Goal: Browse casually: Explore the website without a specific task or goal

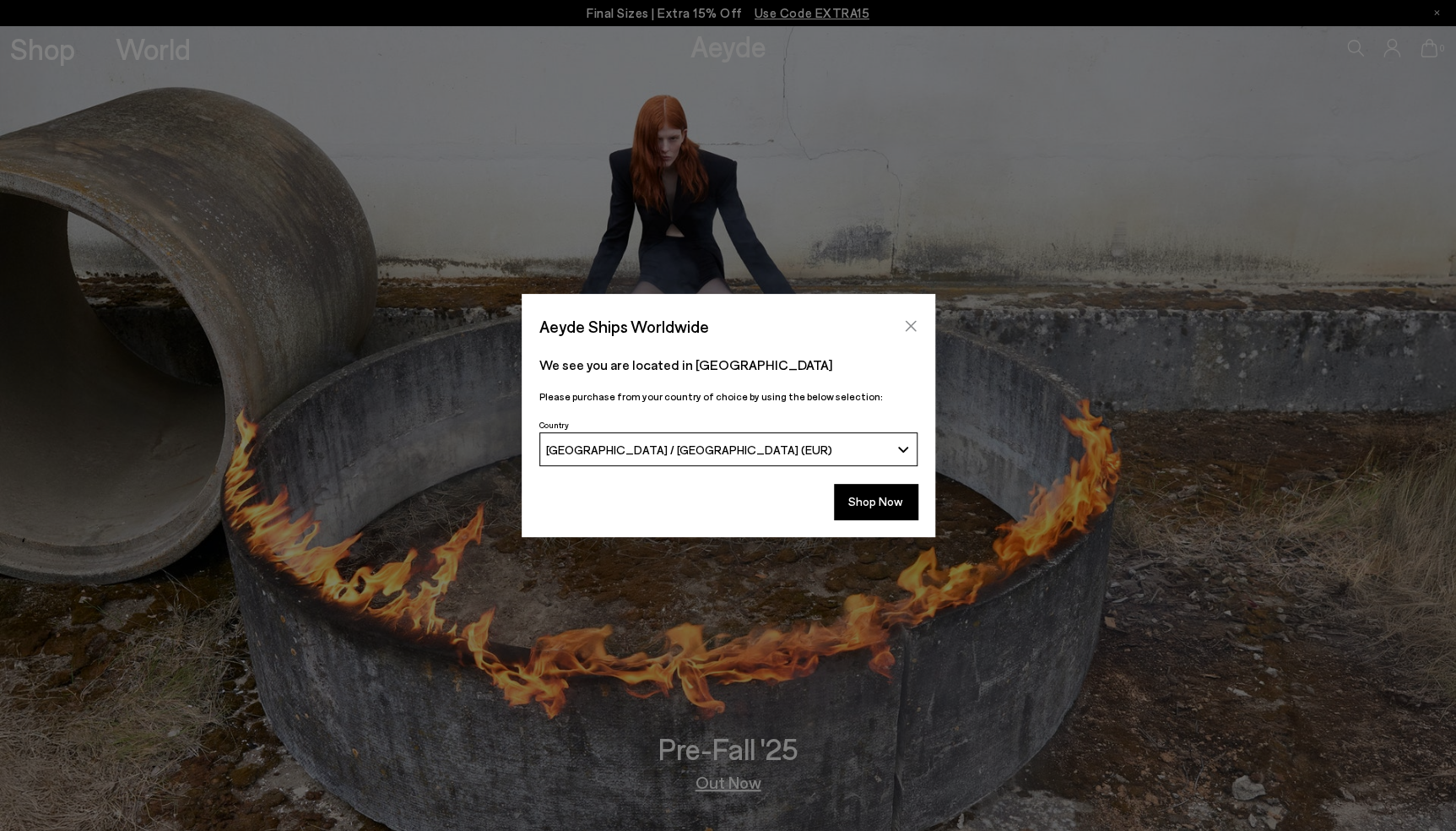
click at [906, 321] on icon "Close" at bounding box center [910, 326] width 14 height 14
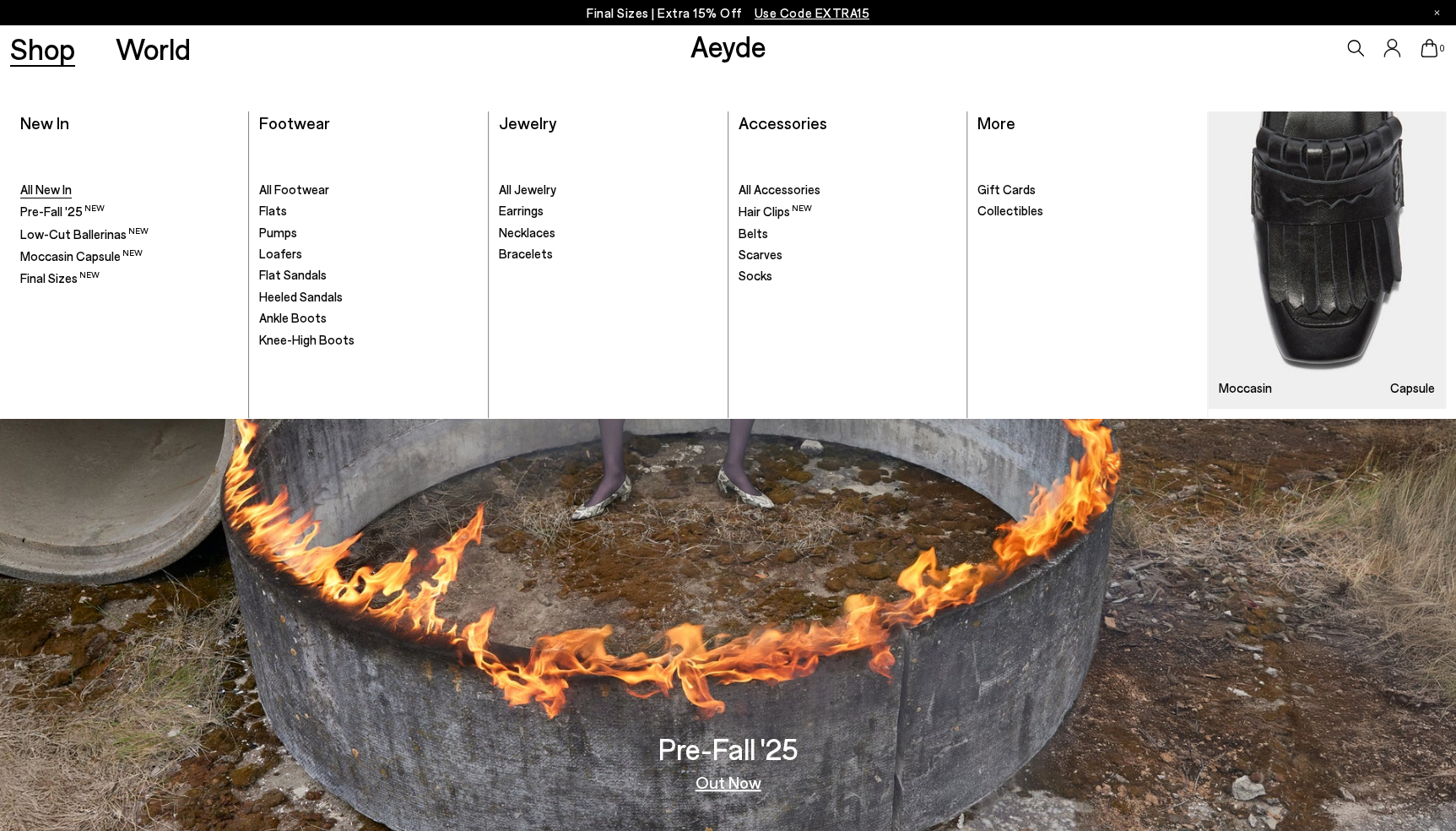
click at [60, 191] on span "All New In" at bounding box center [46, 189] width 51 height 15
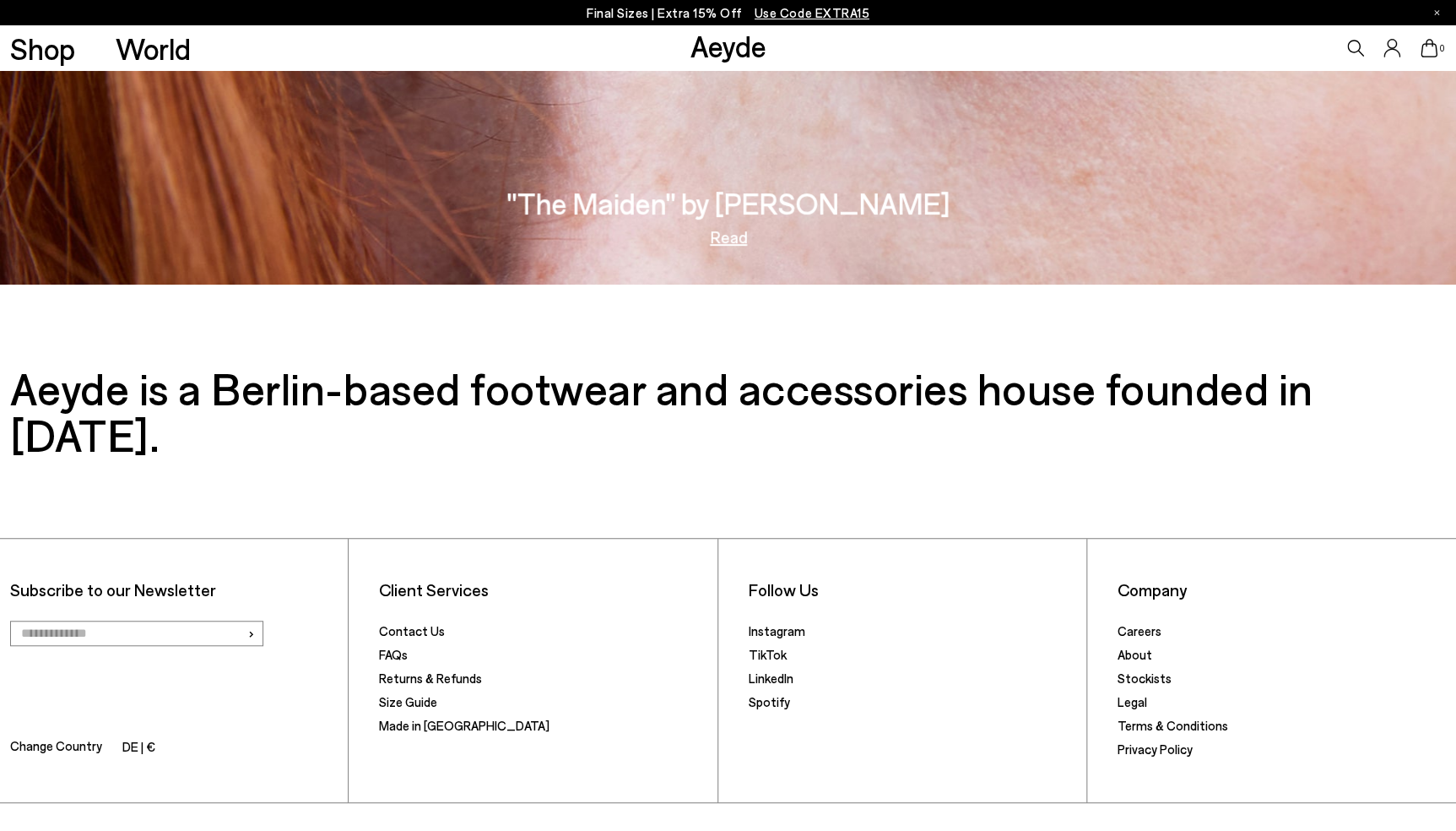
scroll to position [3458, 0]
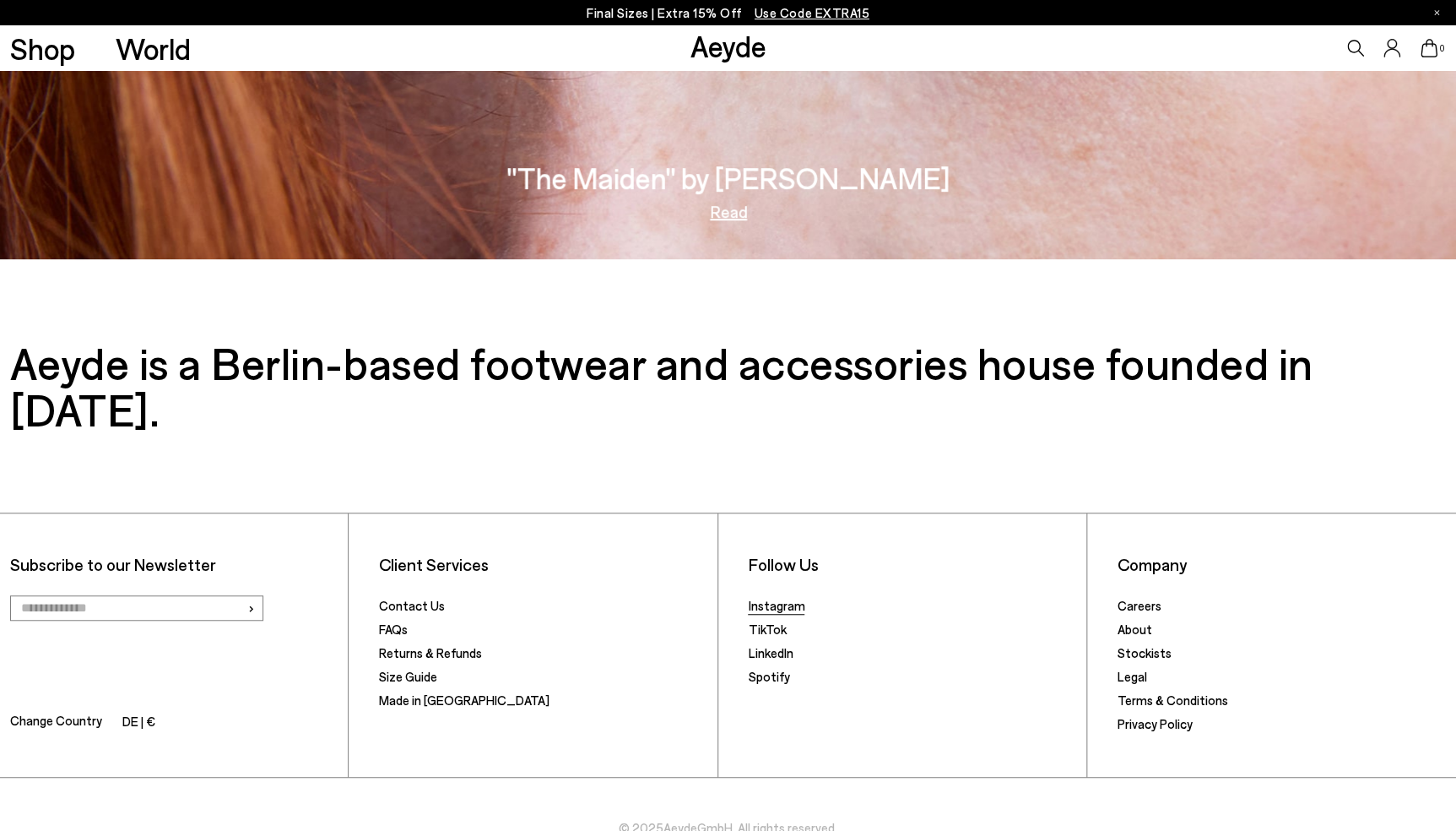
click at [778, 597] on link "Instagram" at bounding box center [776, 605] width 56 height 15
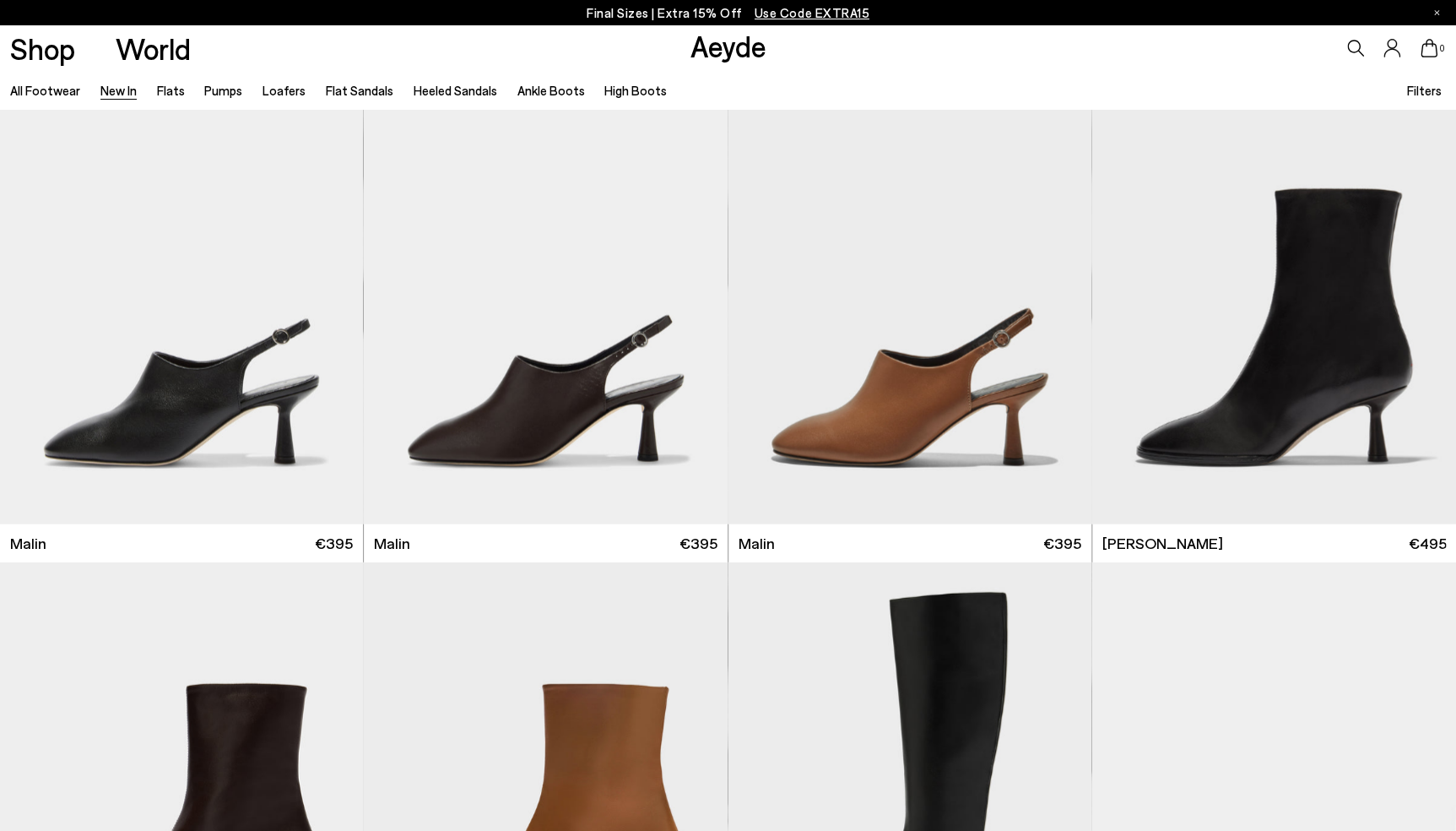
scroll to position [5008, 0]
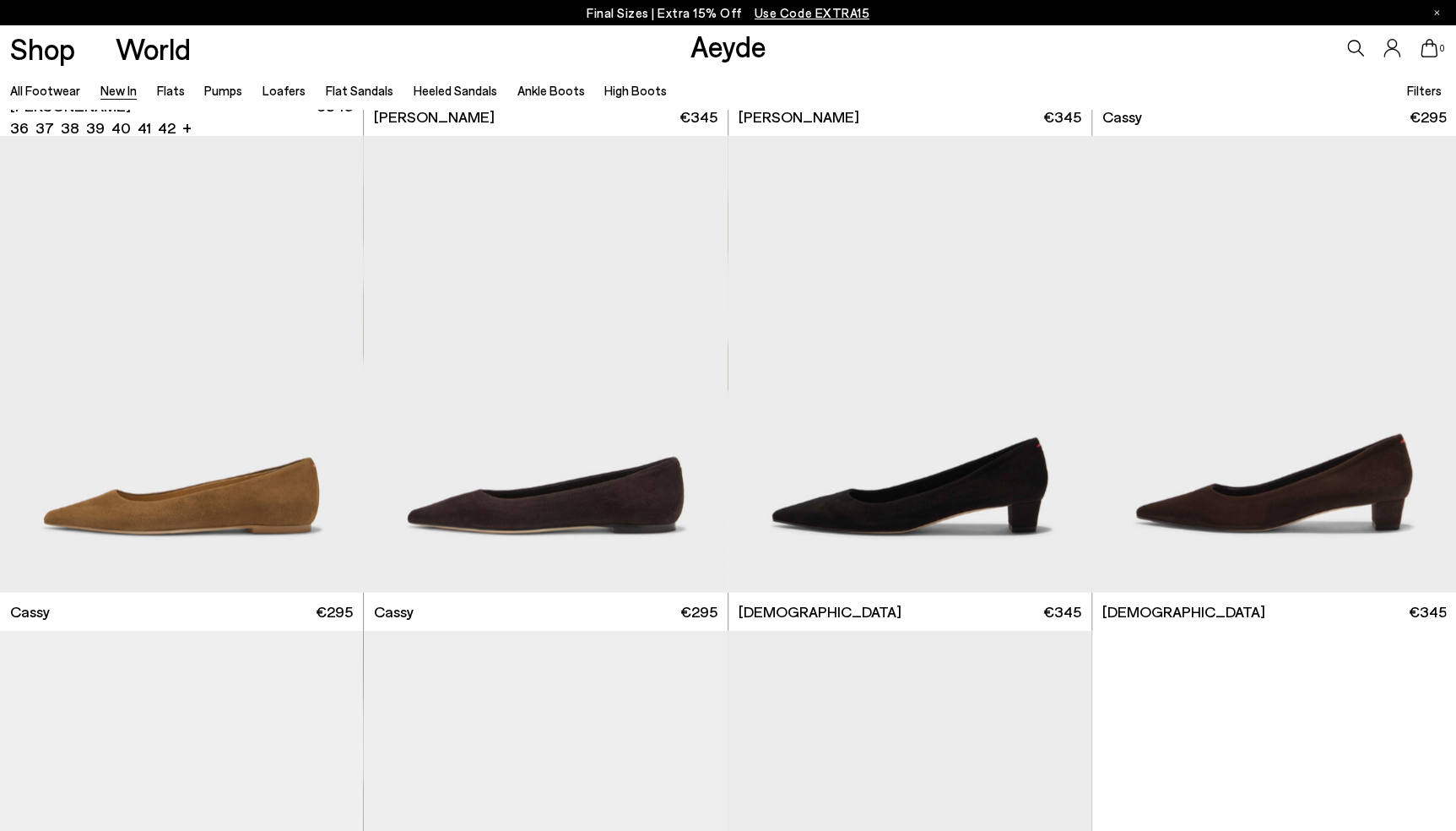
scroll to position [7926, 0]
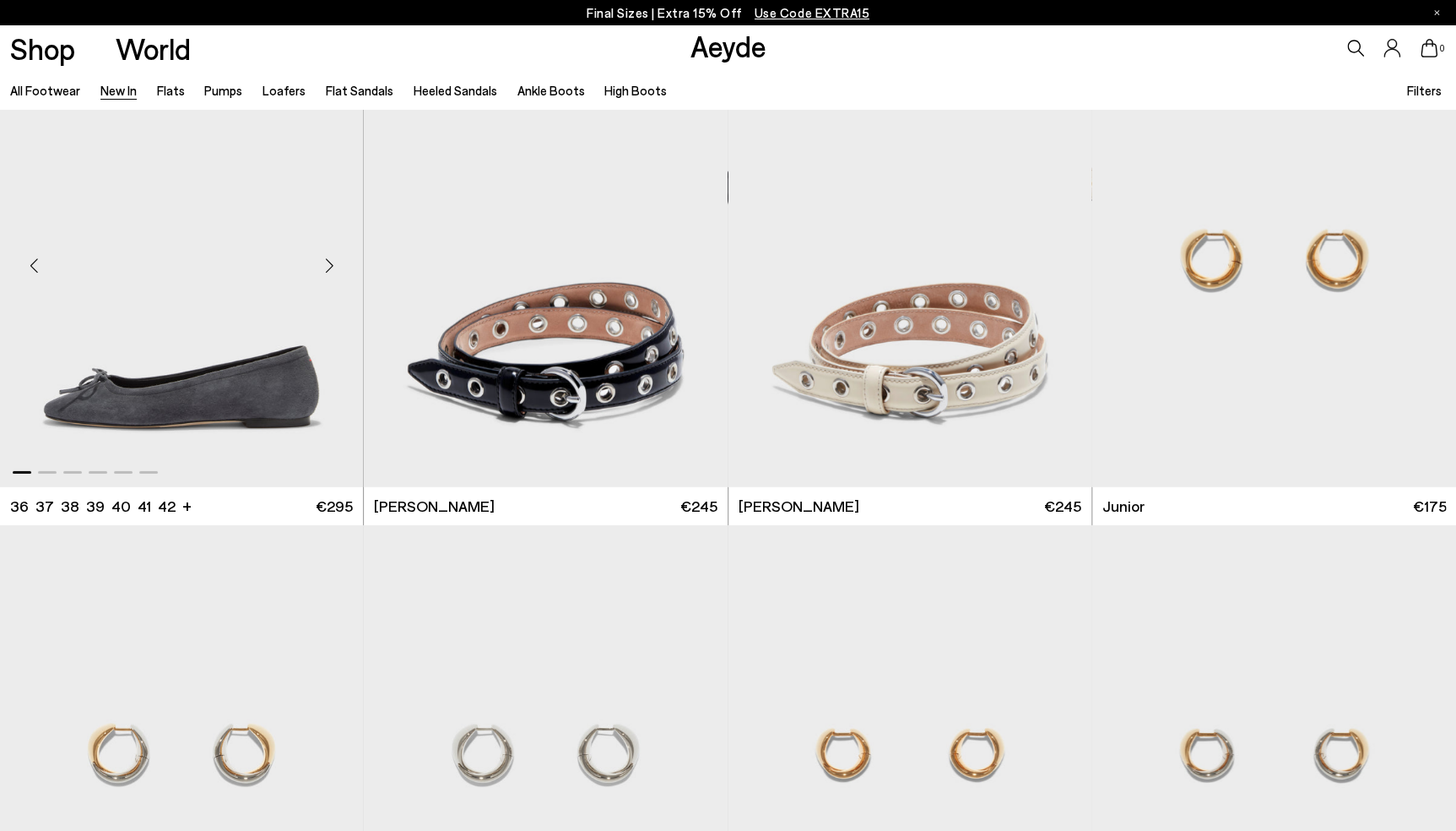
scroll to position [12025, 0]
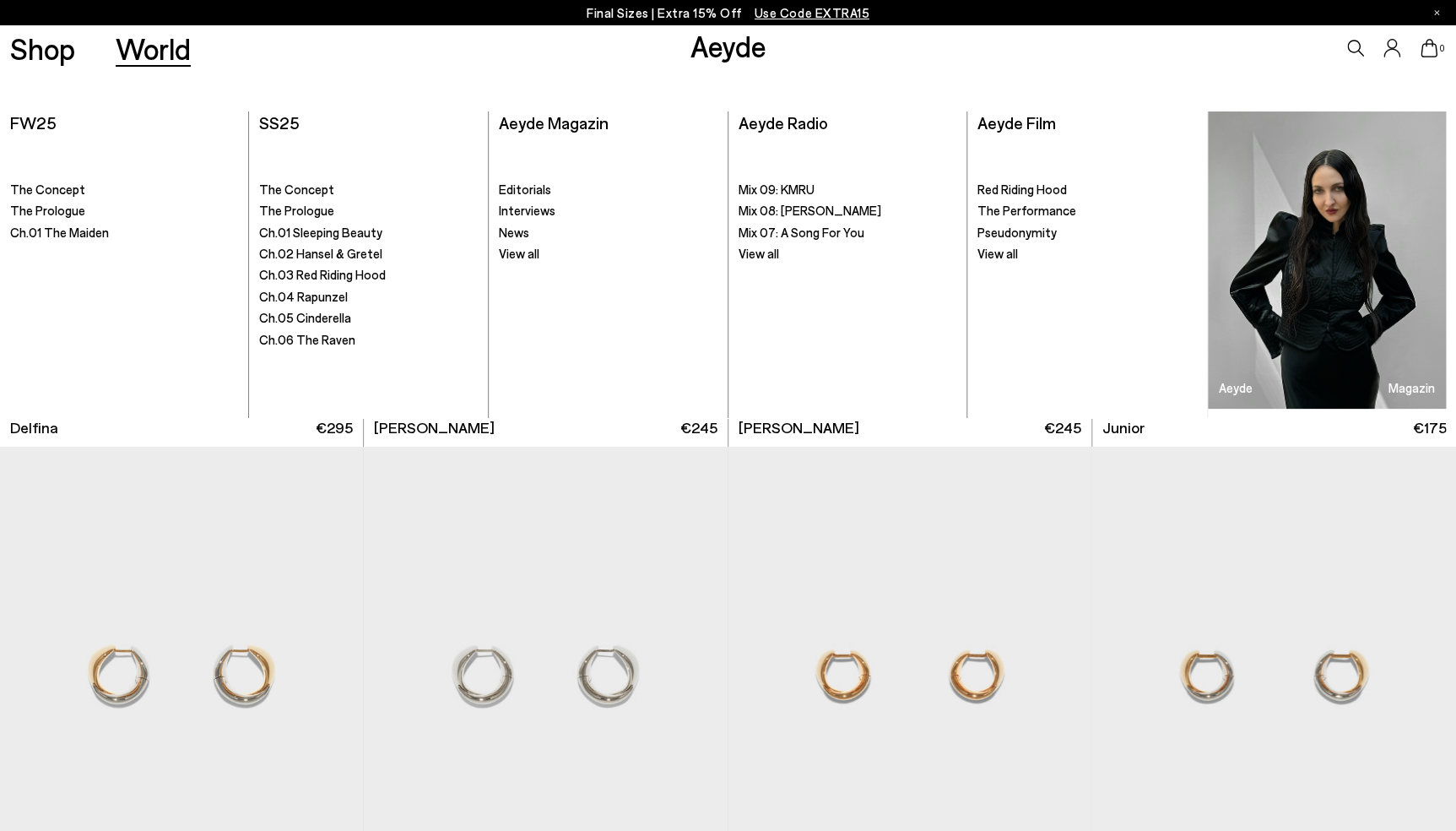
click at [150, 50] on link "World" at bounding box center [153, 48] width 75 height 30
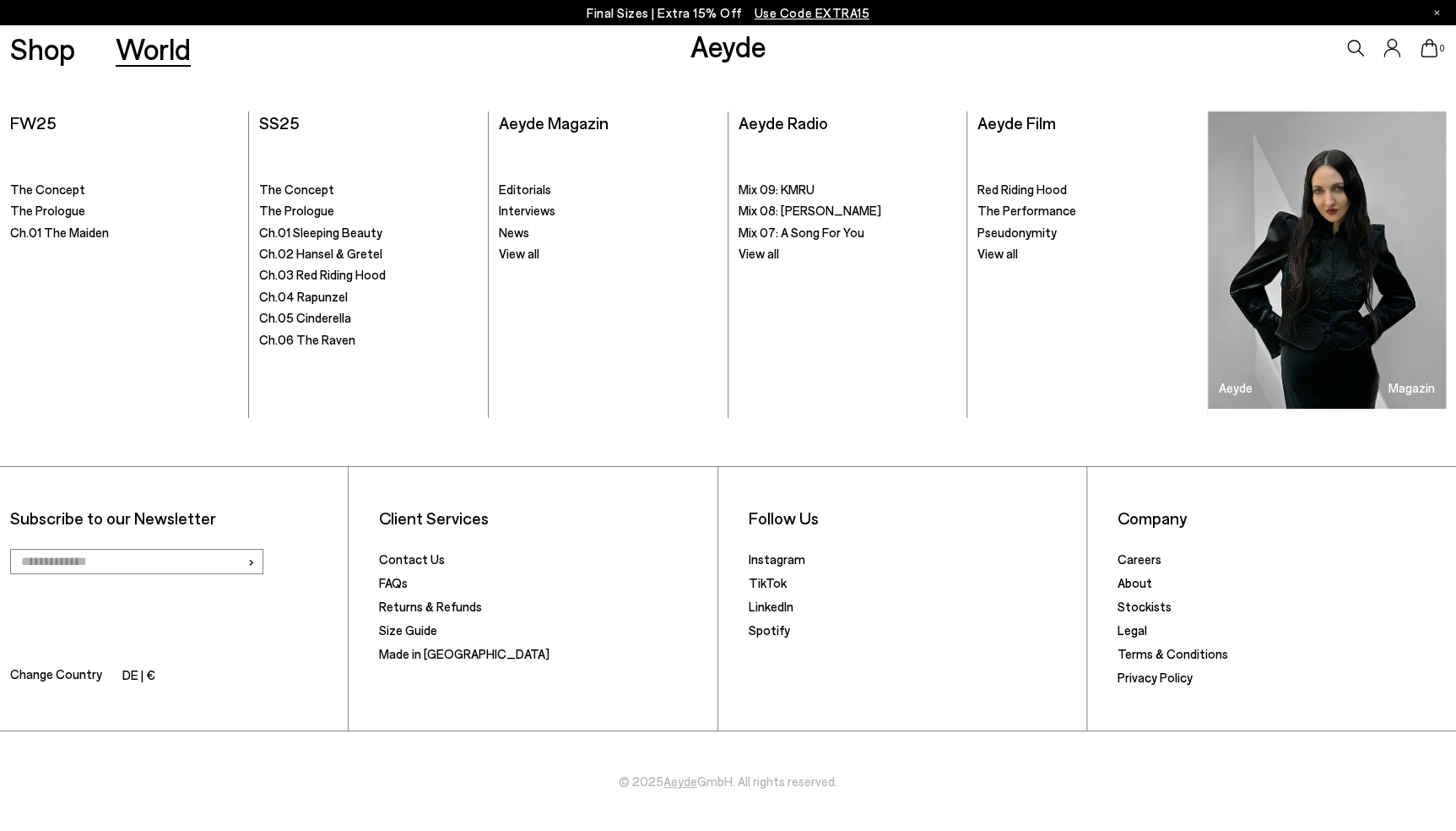
scroll to position [2846, 0]
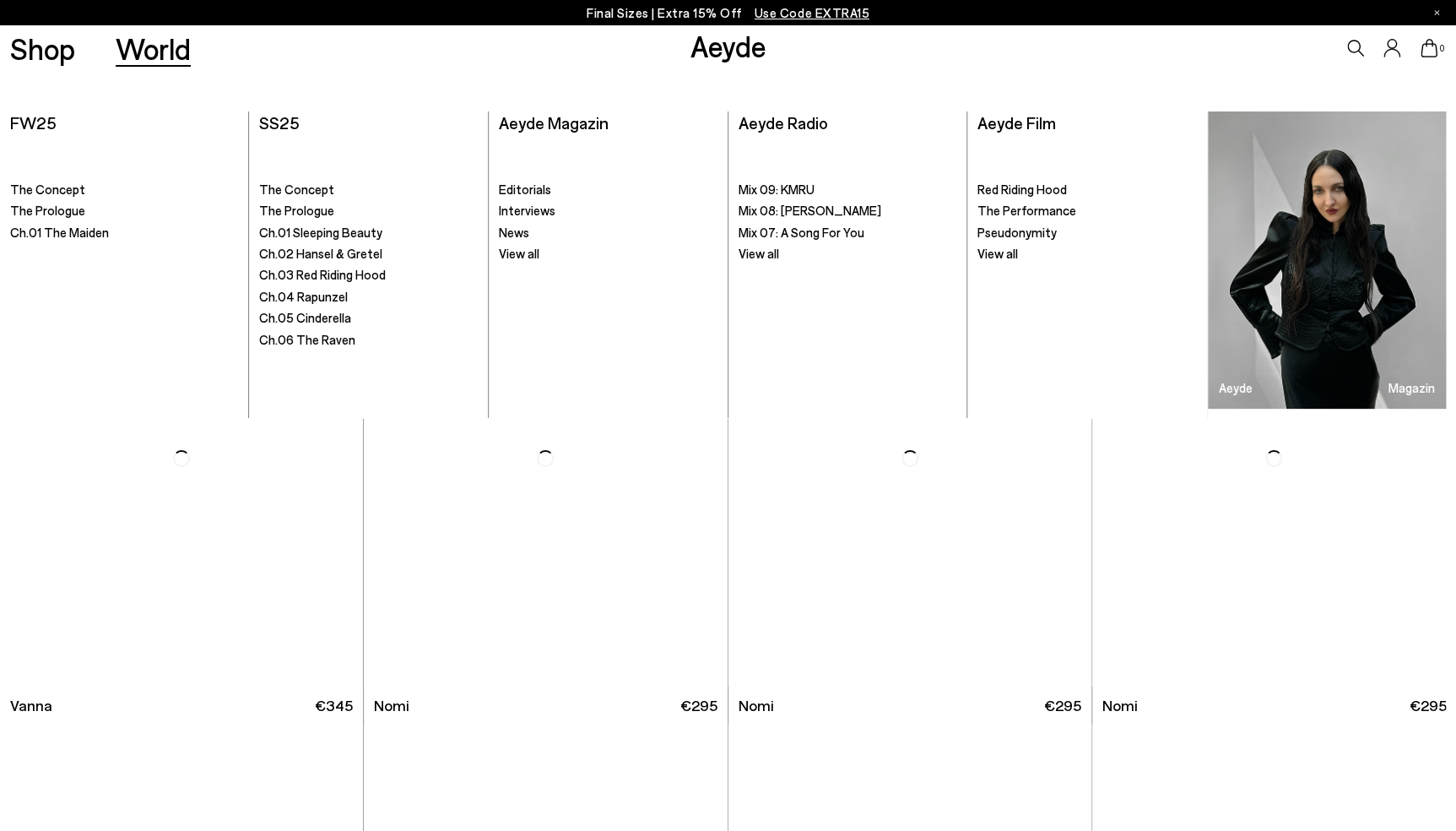
scroll to position [5814, 0]
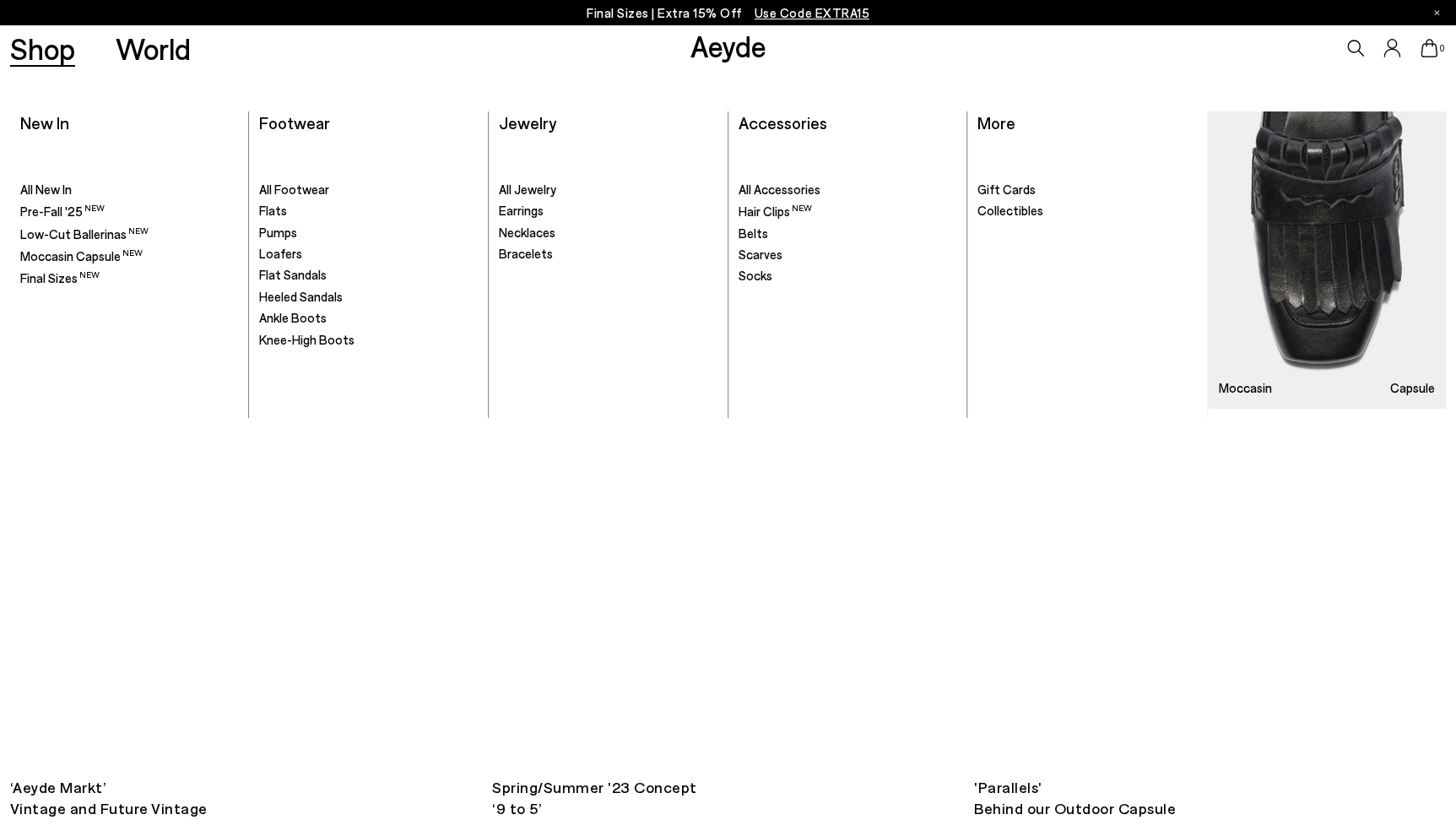
scroll to position [9900, 0]
